Goal: Task Accomplishment & Management: Manage account settings

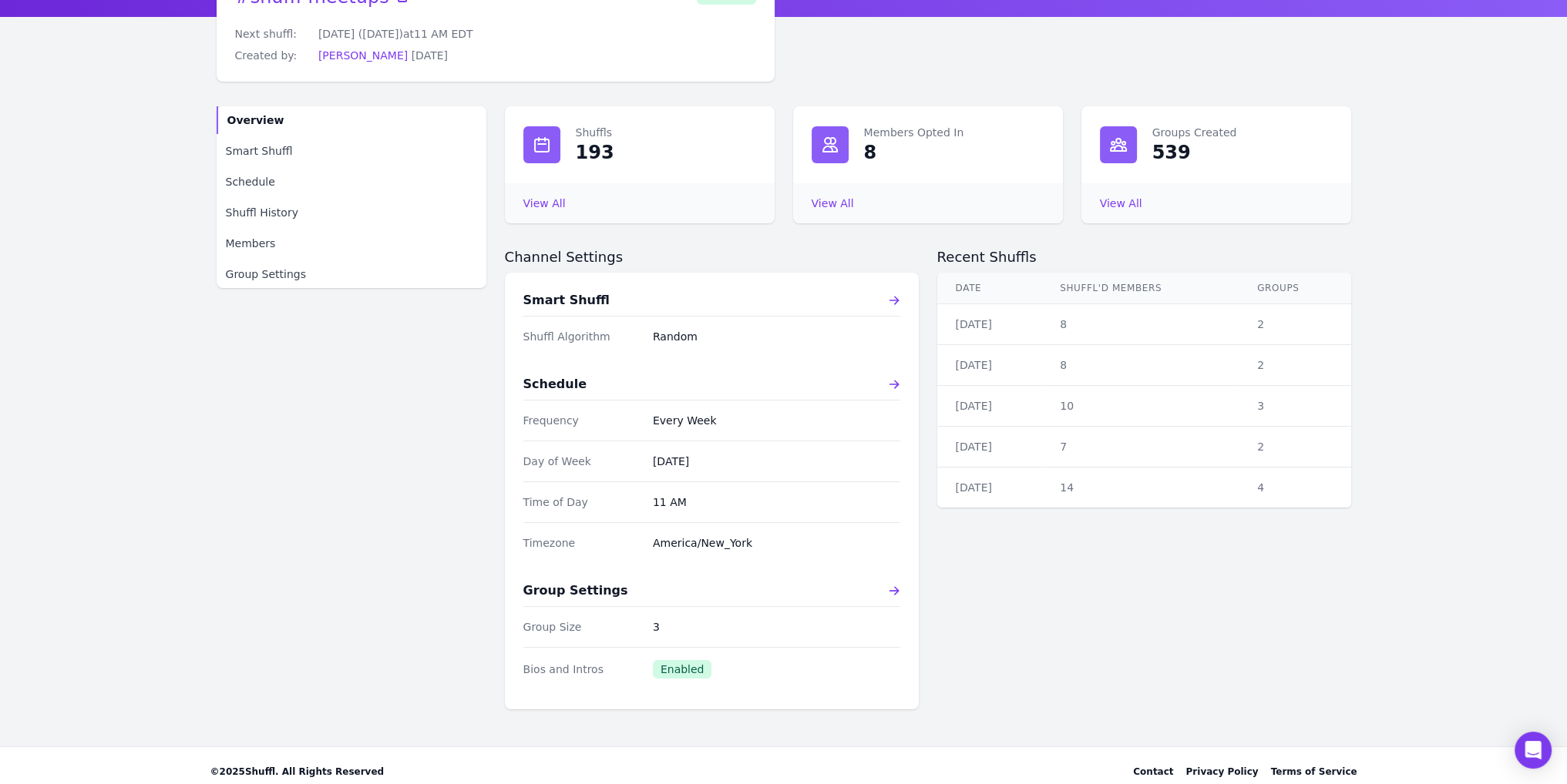
scroll to position [117, 0]
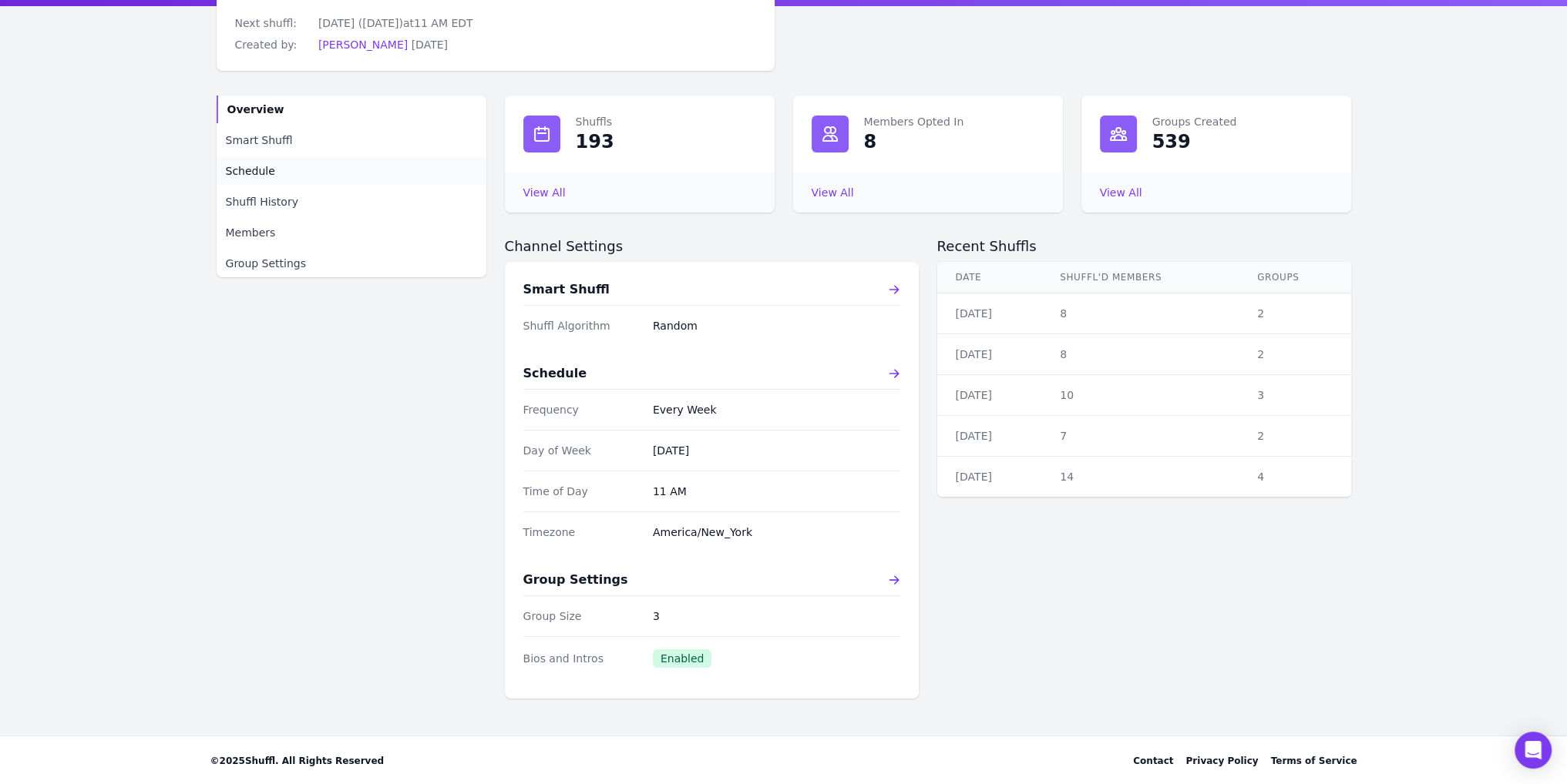
click at [277, 170] on link "Schedule" at bounding box center [351, 170] width 270 height 27
select select "11"
select select "30"
select select "America/New_York"
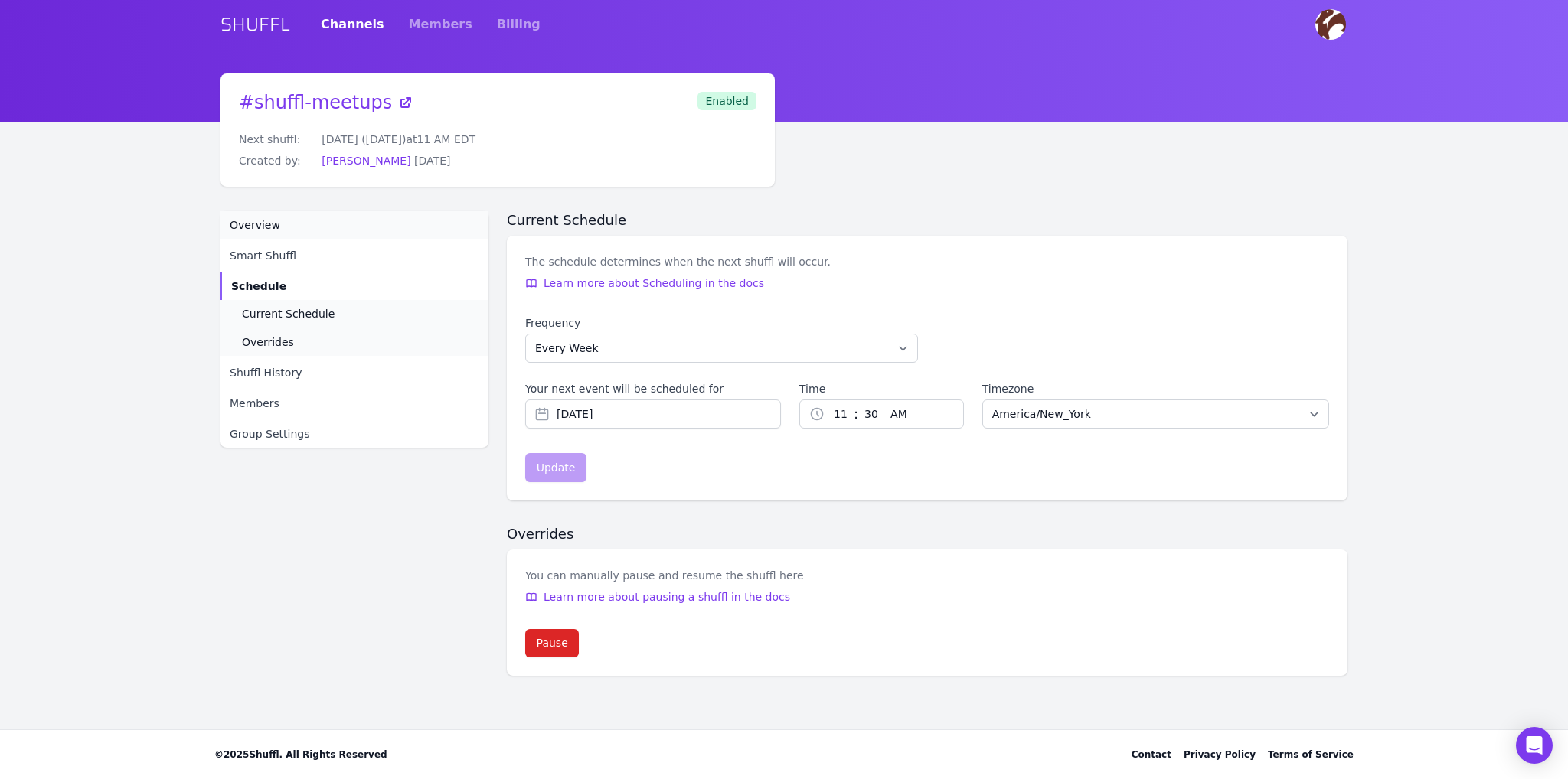
click at [282, 230] on link "Overview" at bounding box center [354, 225] width 268 height 27
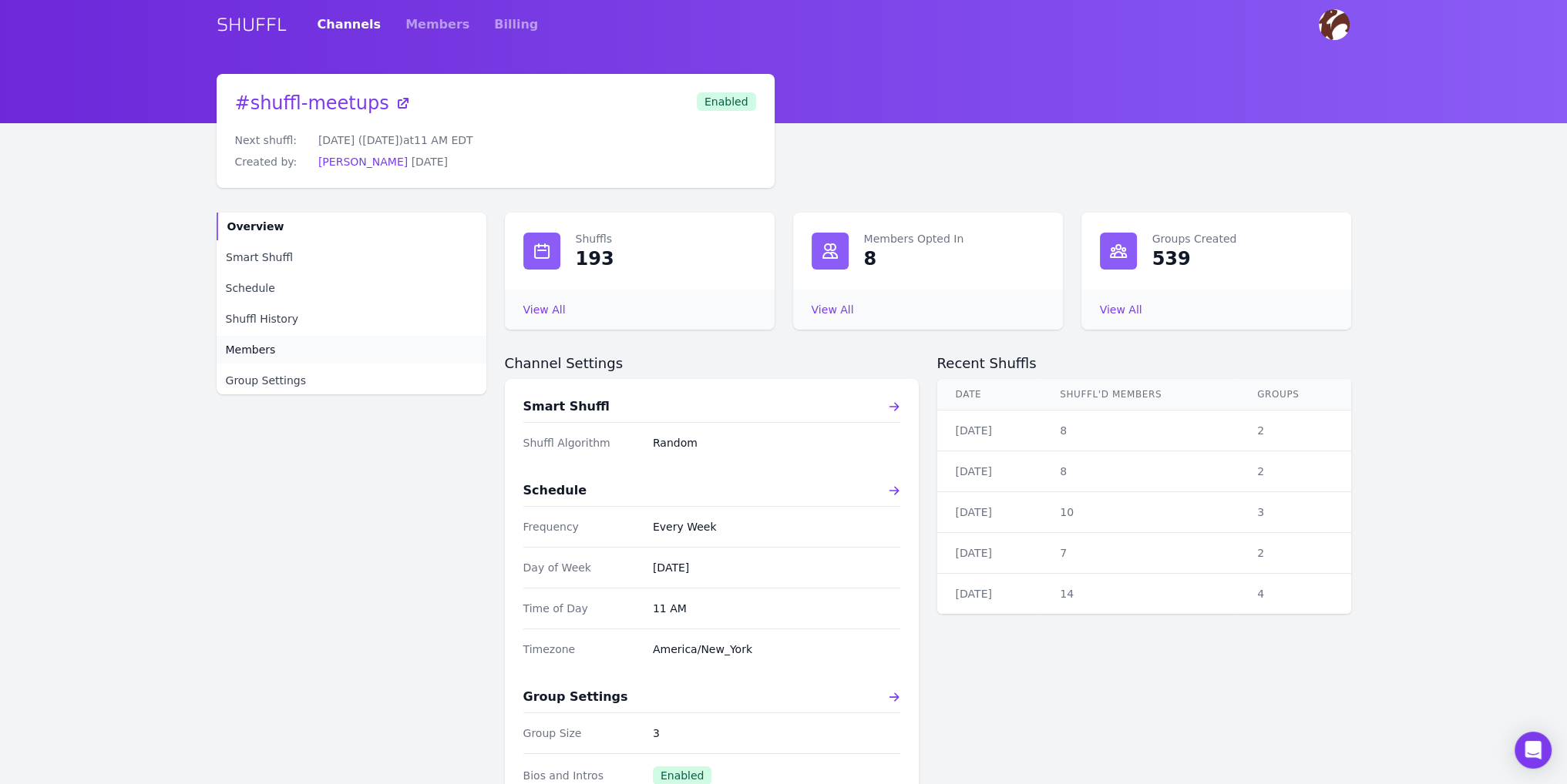
click at [291, 345] on link "Members" at bounding box center [351, 350] width 270 height 27
click at [287, 349] on link "Members" at bounding box center [351, 350] width 270 height 27
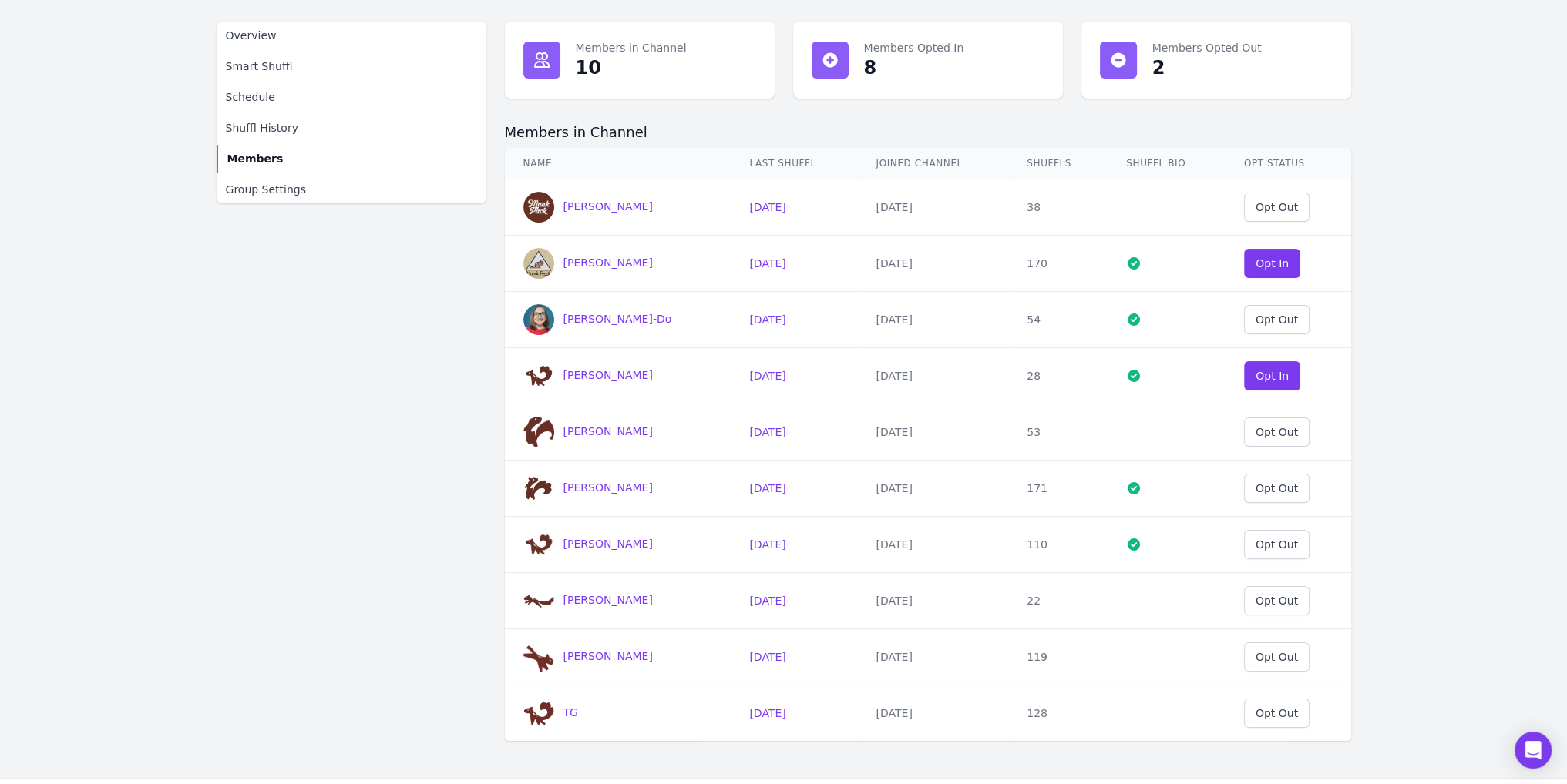
scroll to position [231, 0]
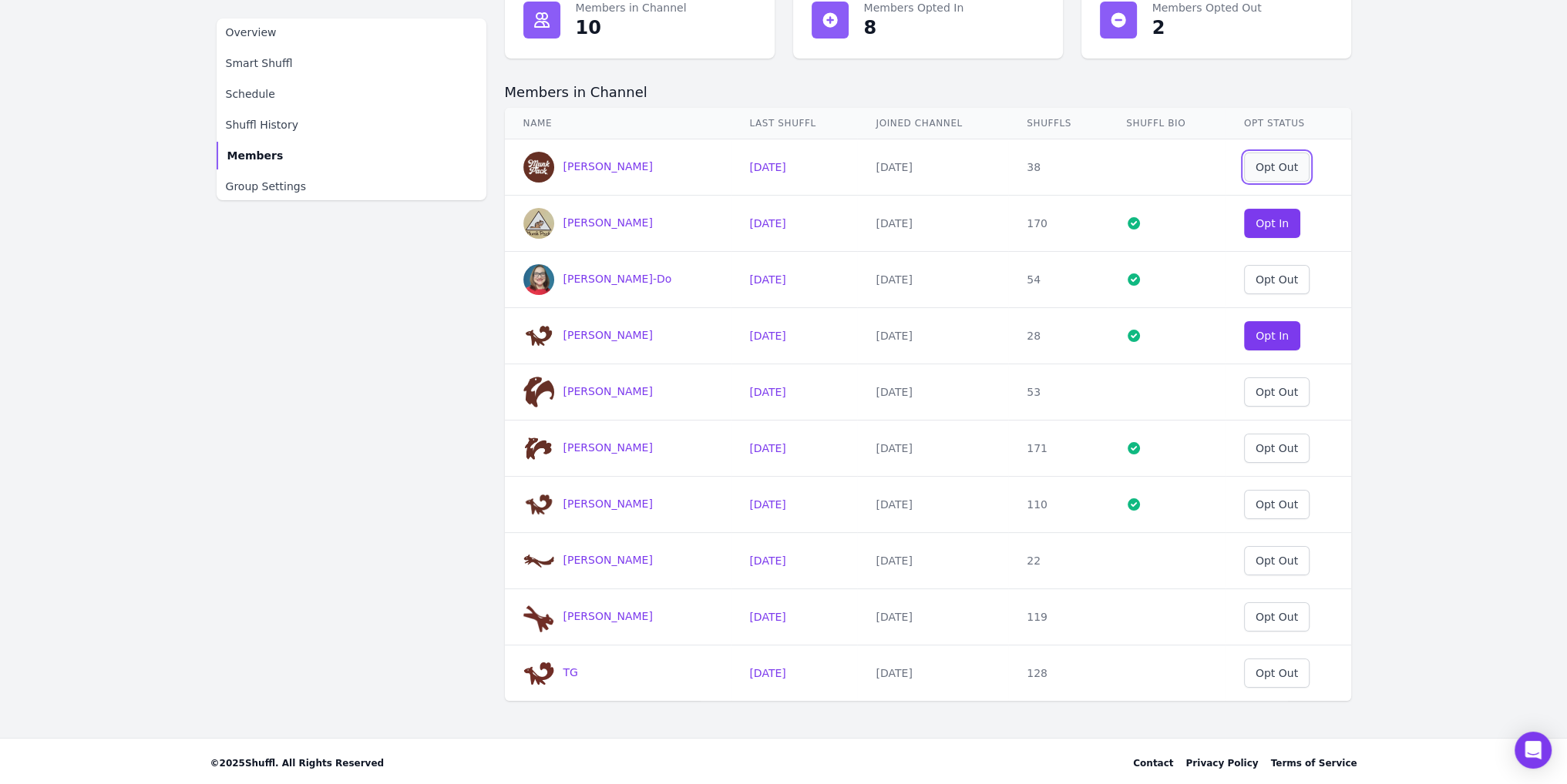
click at [1260, 170] on div "Opt Out" at bounding box center [1276, 167] width 42 height 16
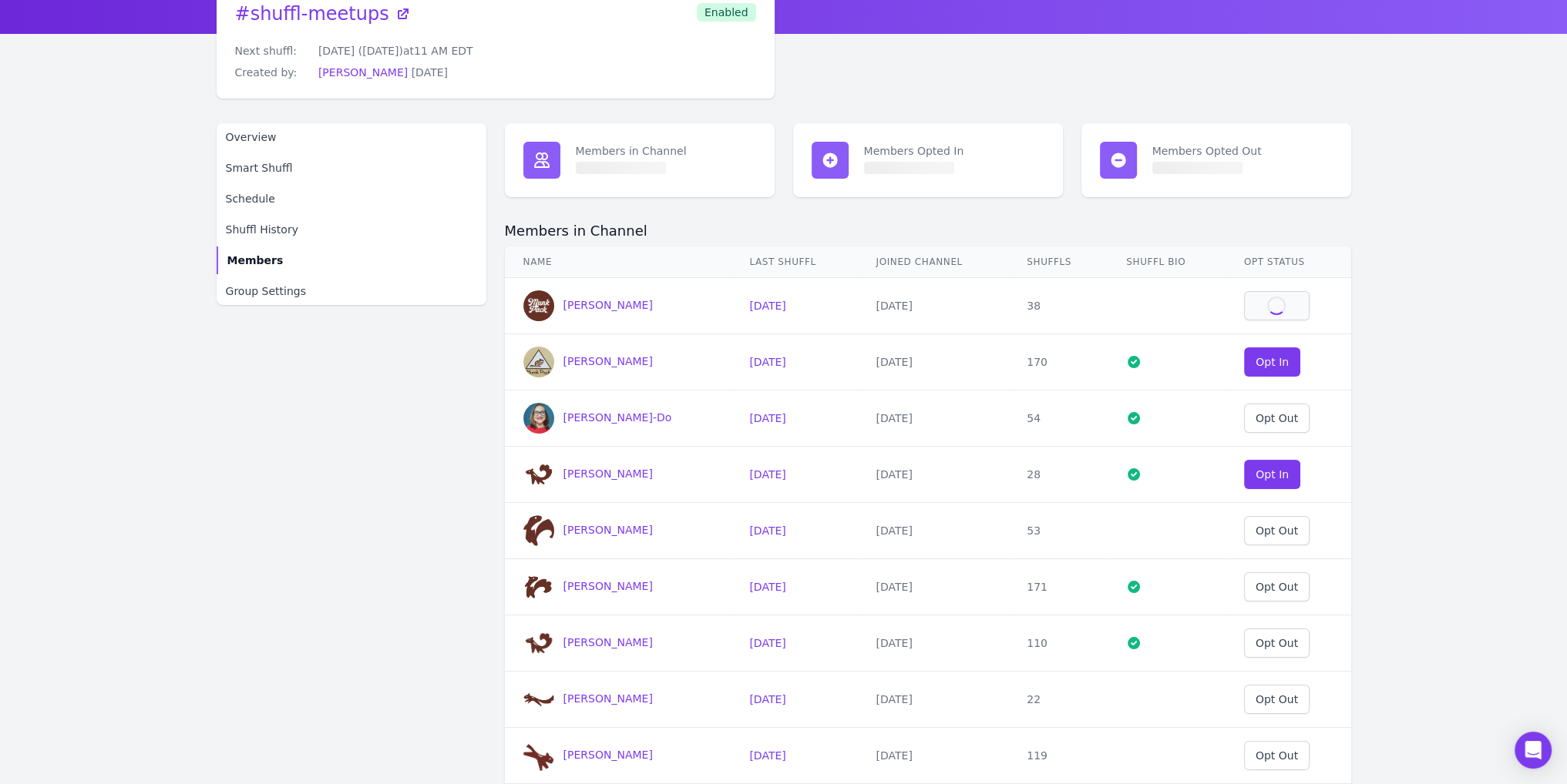
scroll to position [0, 0]
